Goal: Information Seeking & Learning: Learn about a topic

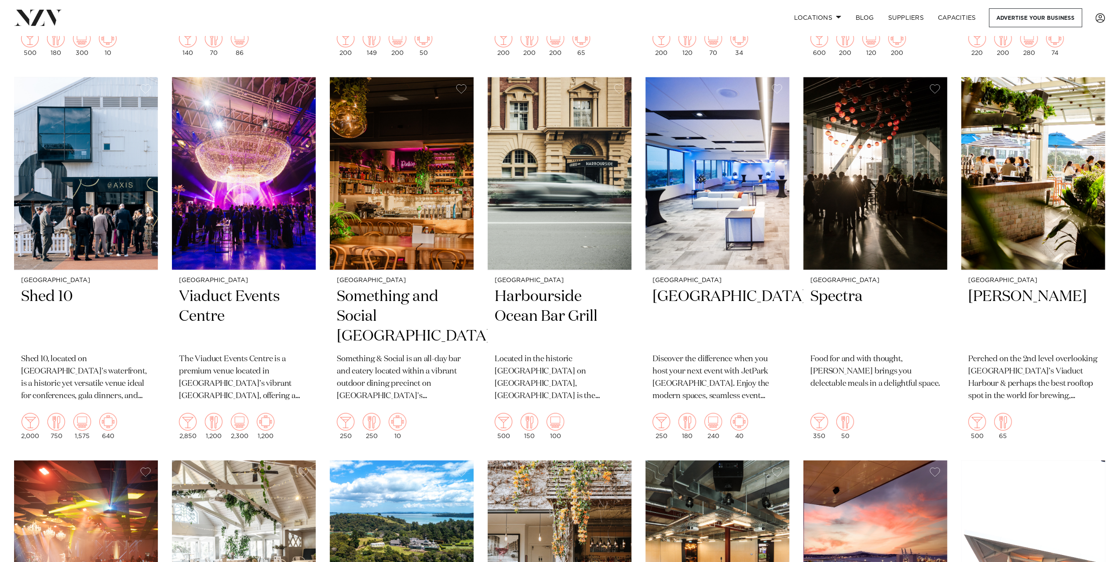
scroll to position [2256, 0]
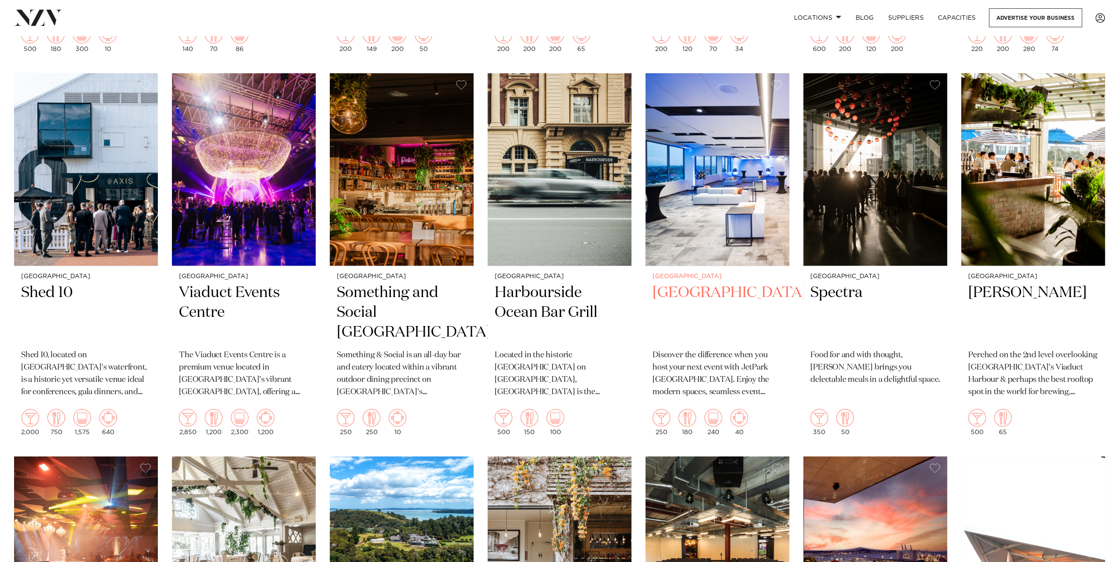
click at [738, 283] on h2 "[GEOGRAPHIC_DATA]" at bounding box center [717, 312] width 130 height 59
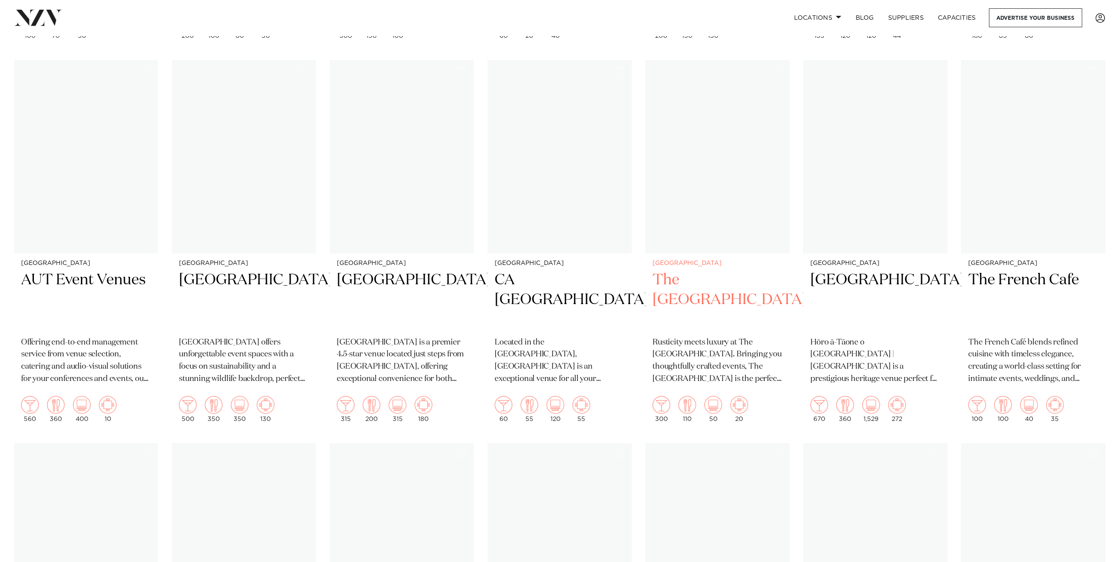
scroll to position [4205, 0]
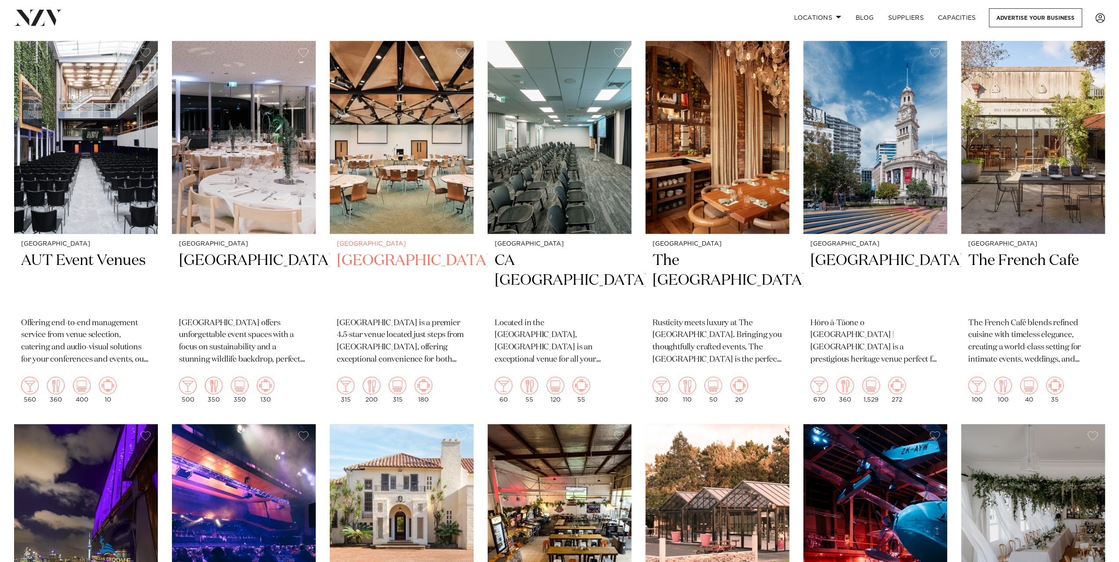
click at [423, 251] on h2 "[GEOGRAPHIC_DATA]" at bounding box center [402, 280] width 130 height 59
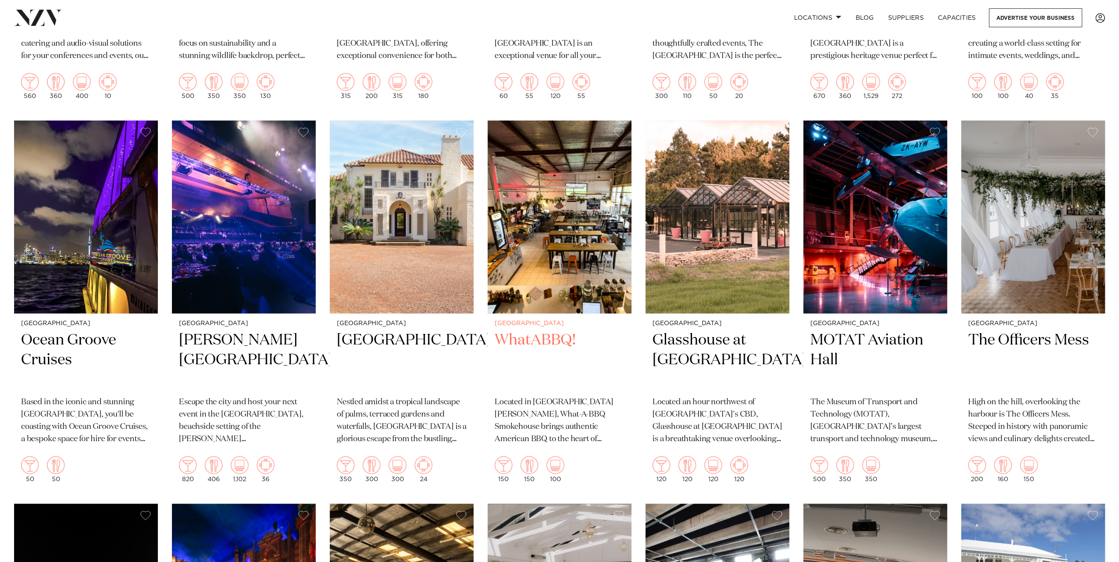
scroll to position [4512, 0]
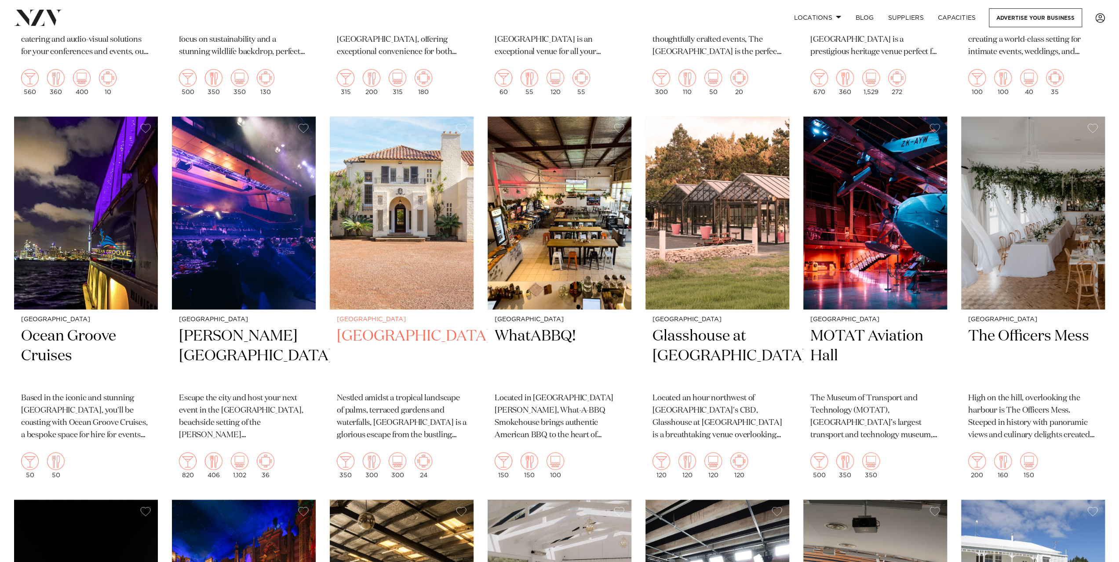
click at [432, 327] on h2 "[GEOGRAPHIC_DATA]" at bounding box center [402, 356] width 130 height 59
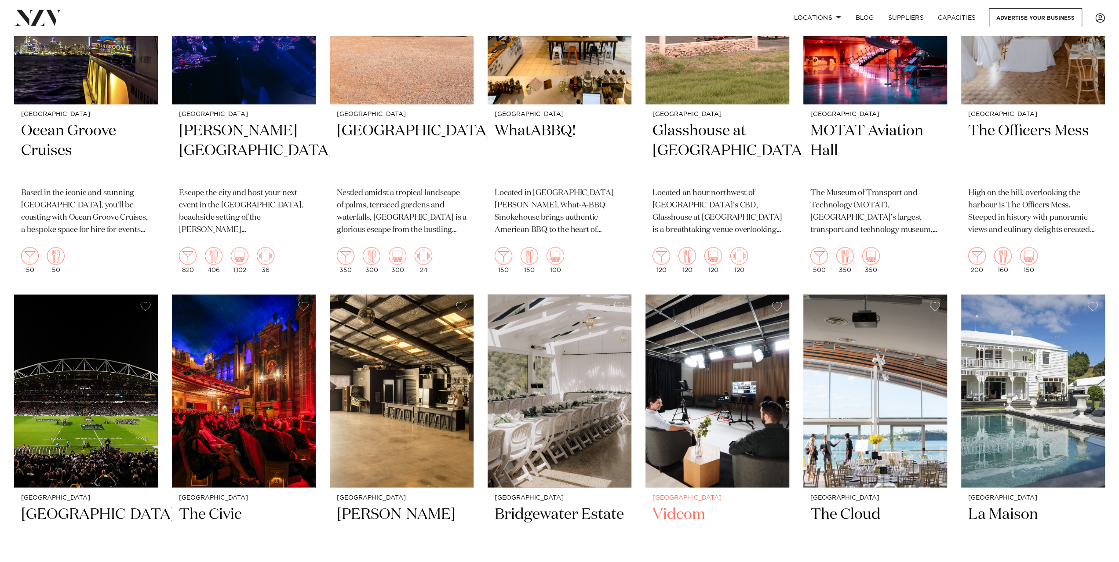
scroll to position [4923, 0]
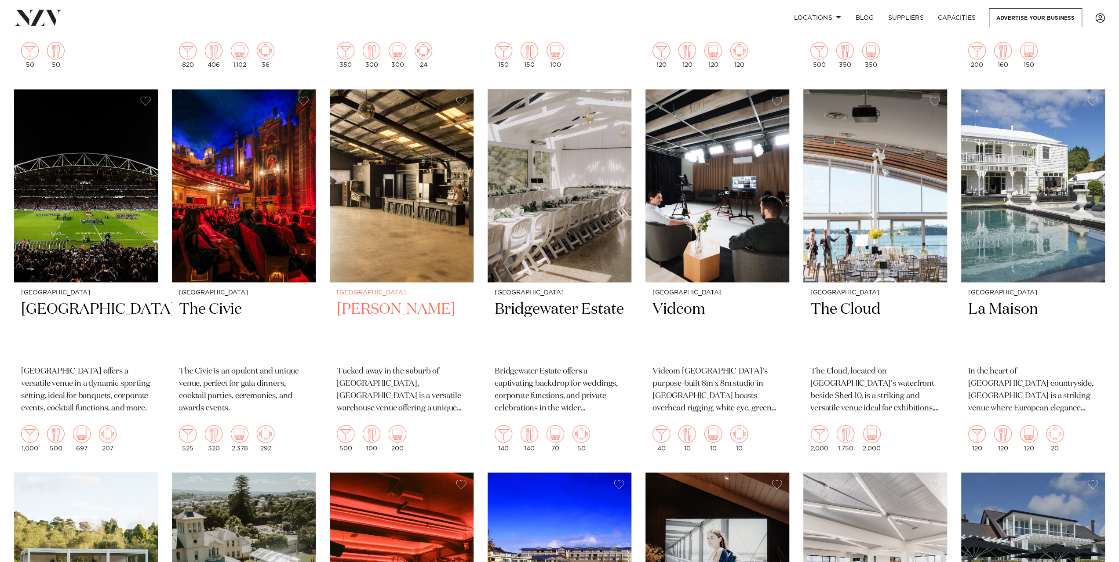
click at [367, 299] on h2 "[PERSON_NAME]" at bounding box center [402, 328] width 130 height 59
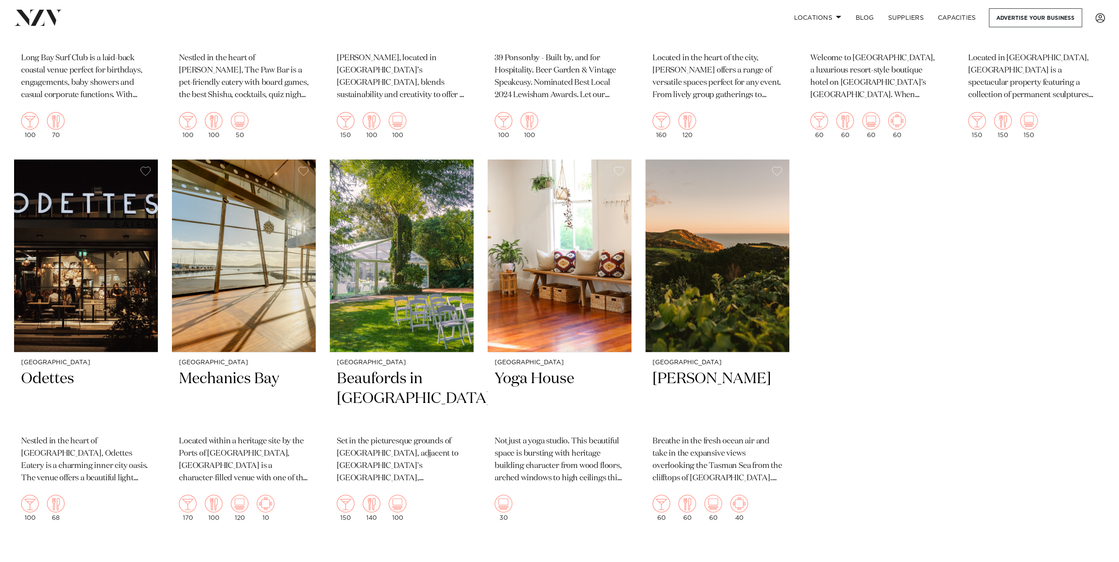
scroll to position [6974, 0]
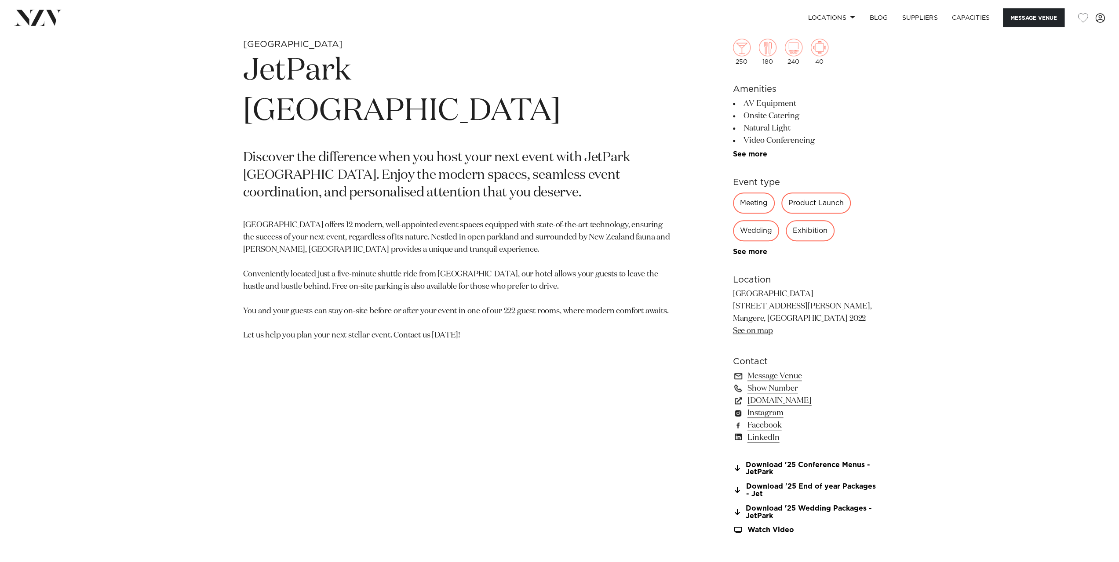
scroll to position [615, 0]
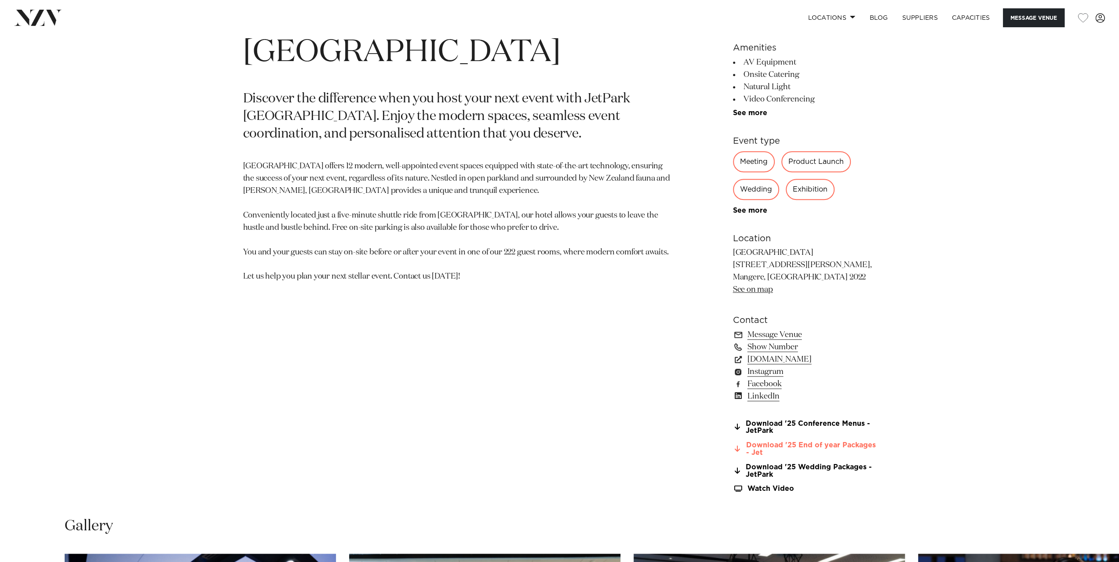
click at [830, 447] on link "Download '25 End of year Packages - Jet" at bounding box center [804, 449] width 143 height 15
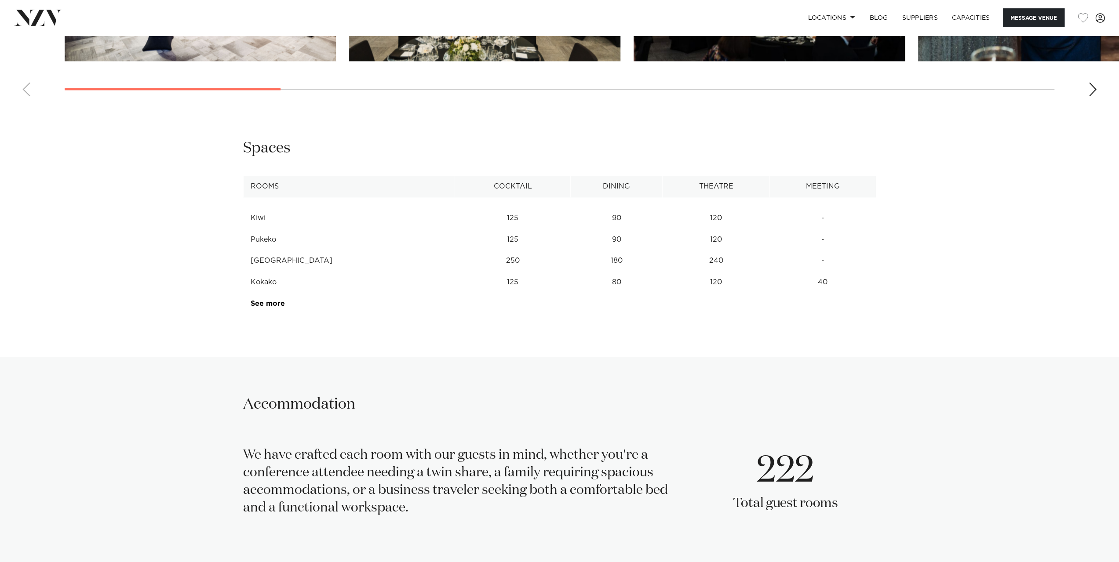
scroll to position [1333, 0]
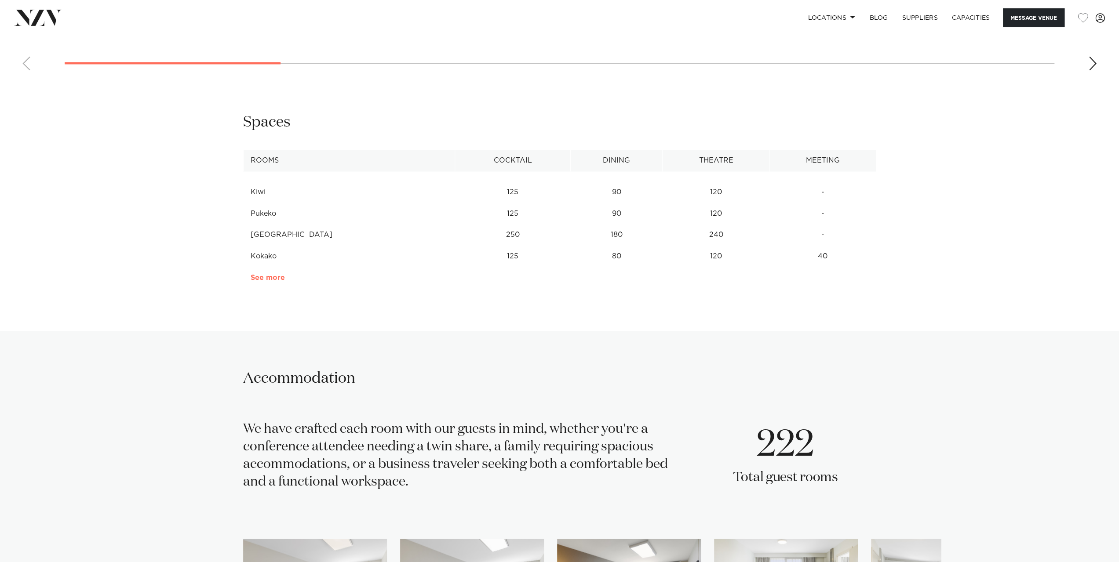
click at [275, 280] on link "See more" at bounding box center [285, 277] width 69 height 7
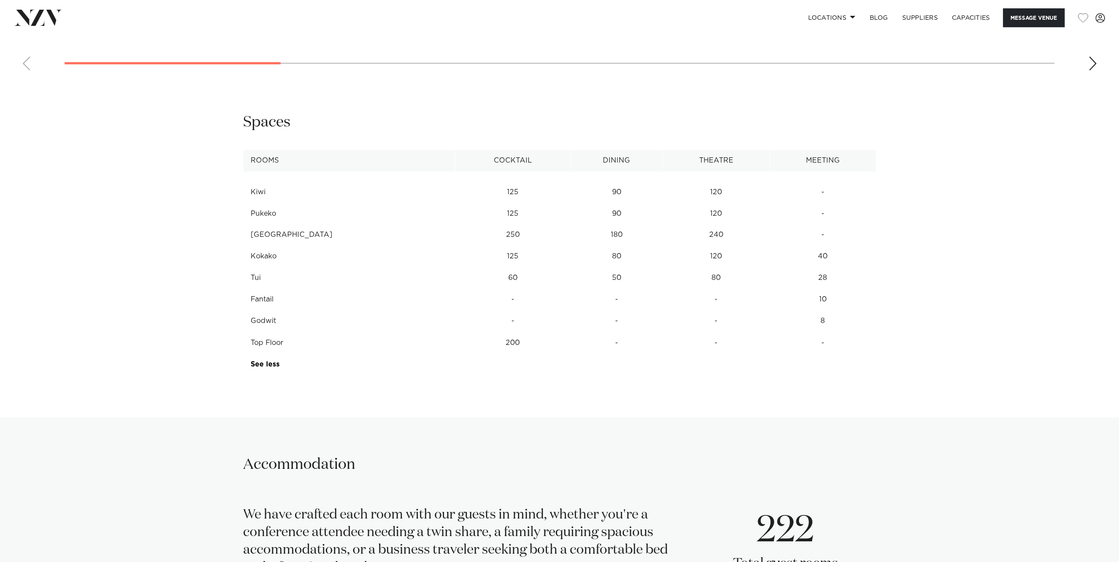
click at [703, 233] on td "240" at bounding box center [715, 235] width 107 height 22
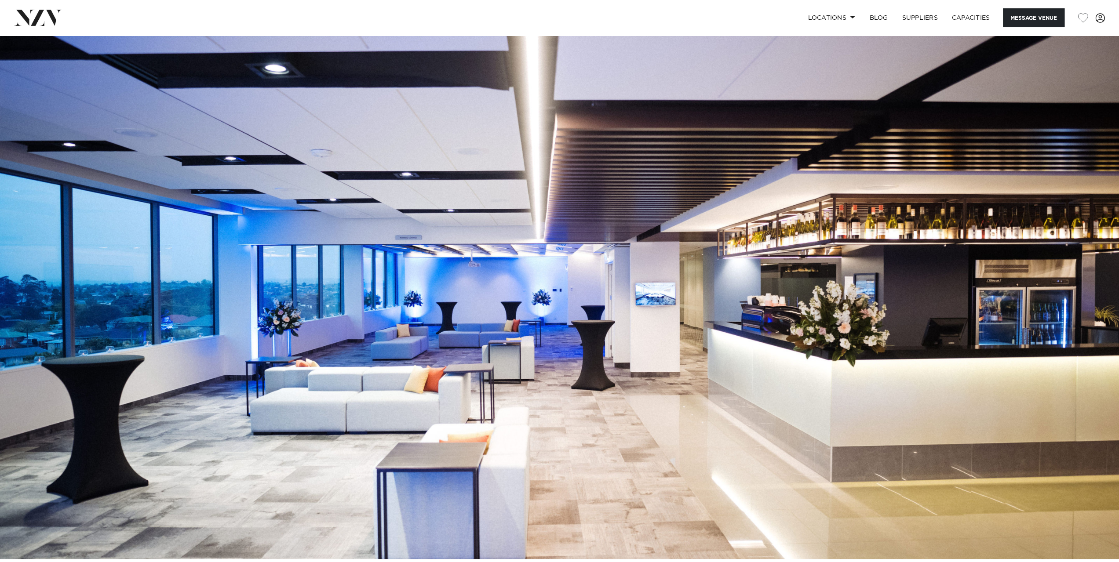
scroll to position [0, 0]
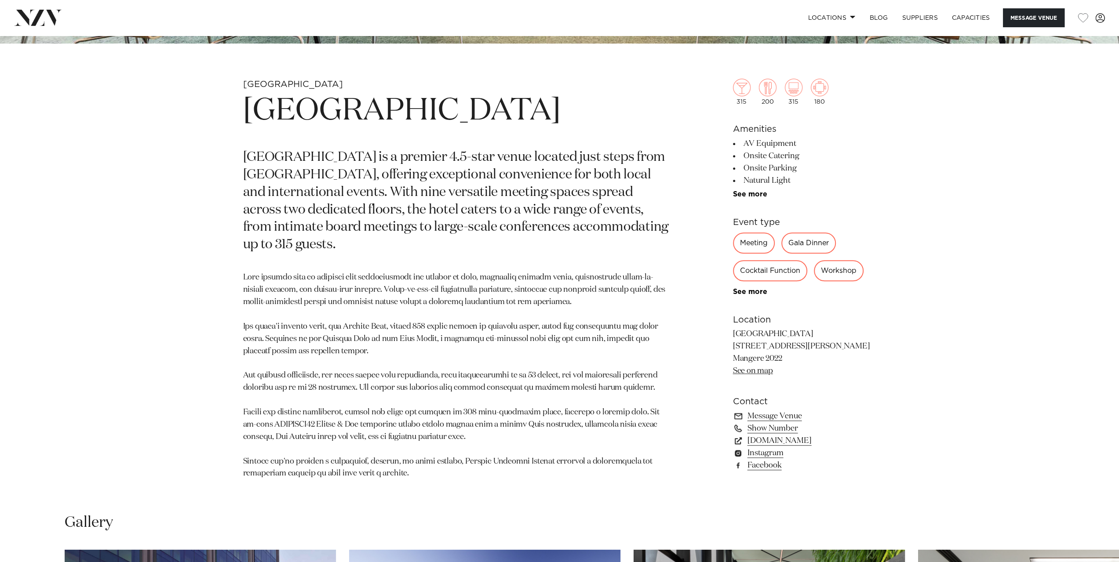
scroll to position [512, 0]
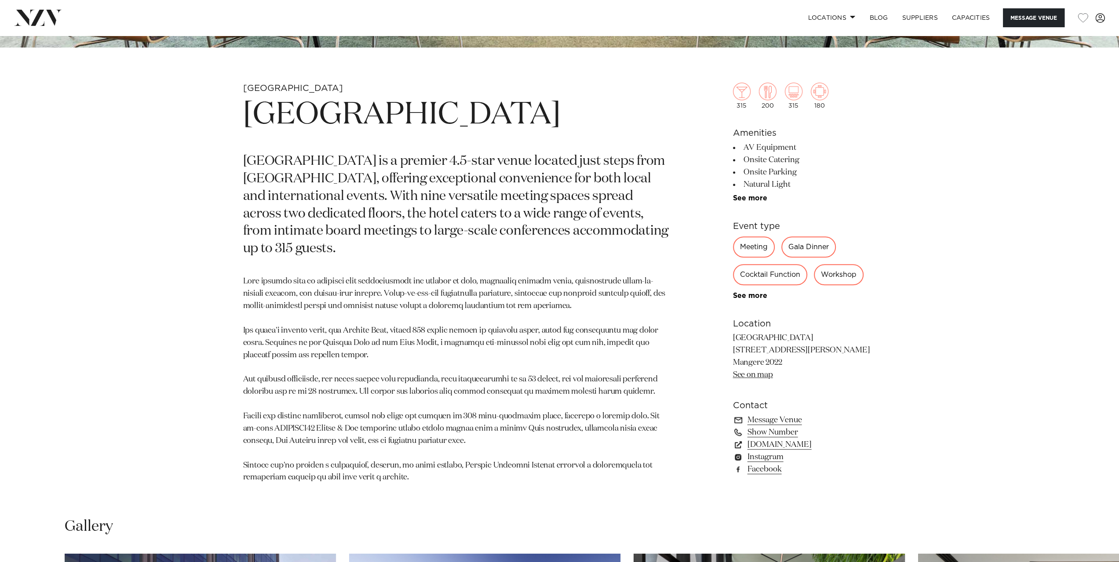
click at [480, 225] on p "[GEOGRAPHIC_DATA] is a premier 4.5-star venue located just steps from [GEOGRAPH…" at bounding box center [456, 205] width 427 height 105
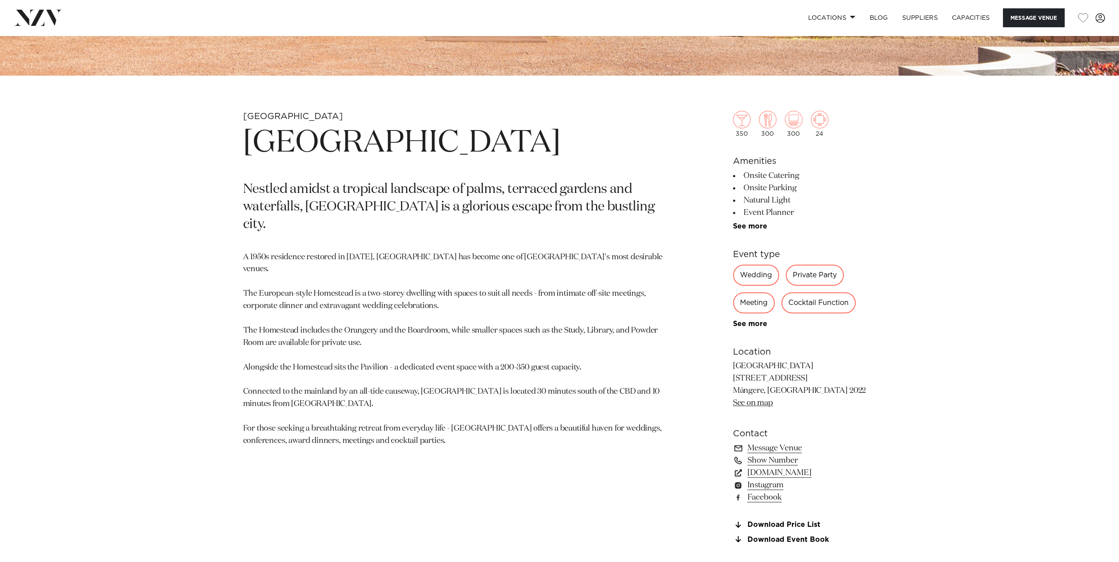
scroll to position [512, 0]
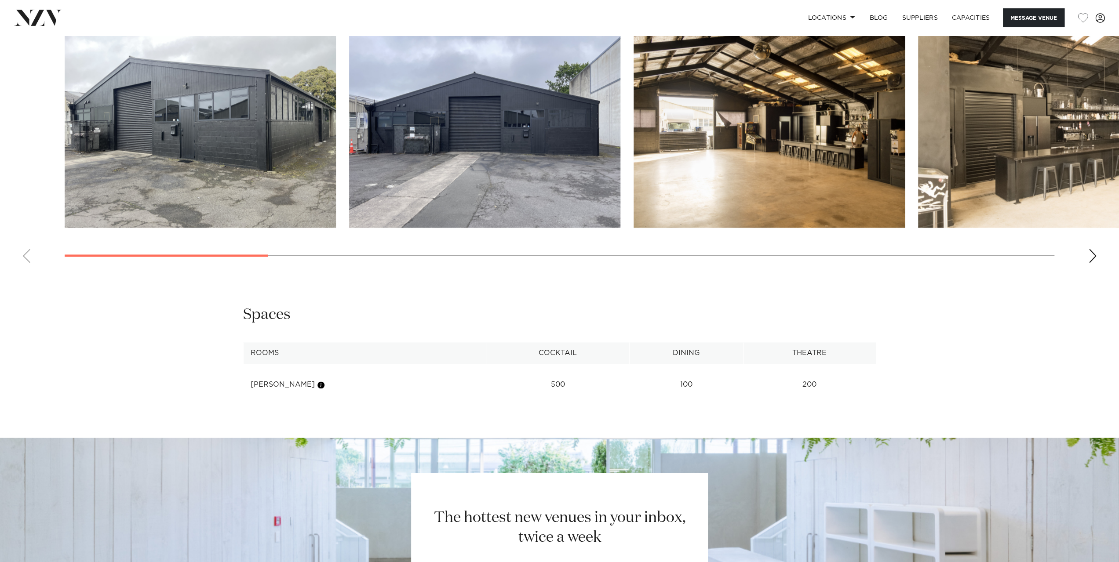
scroll to position [1128, 0]
